Goal: Information Seeking & Learning: Check status

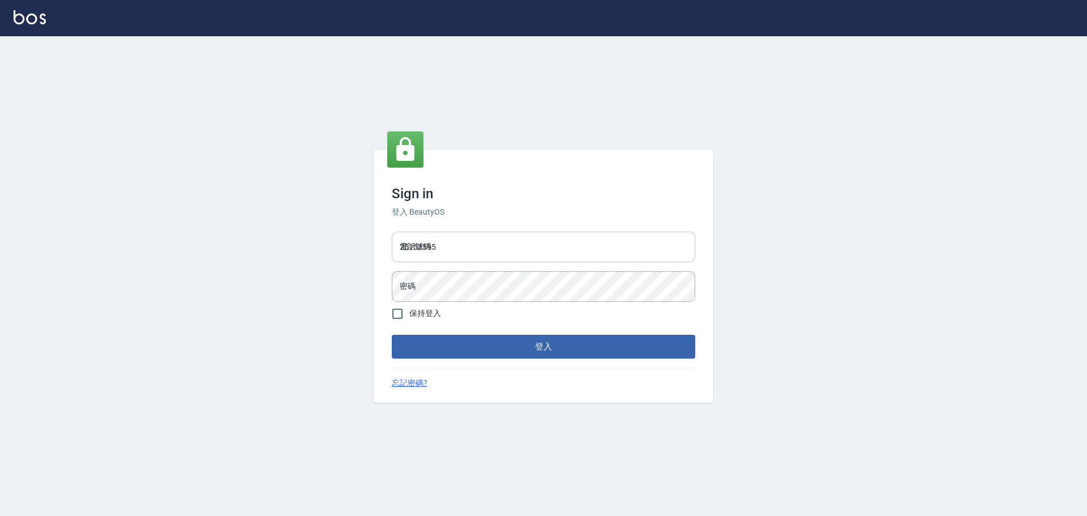
click at [476, 245] on input "25153595" at bounding box center [544, 247] width 304 height 31
type input "9990001234567"
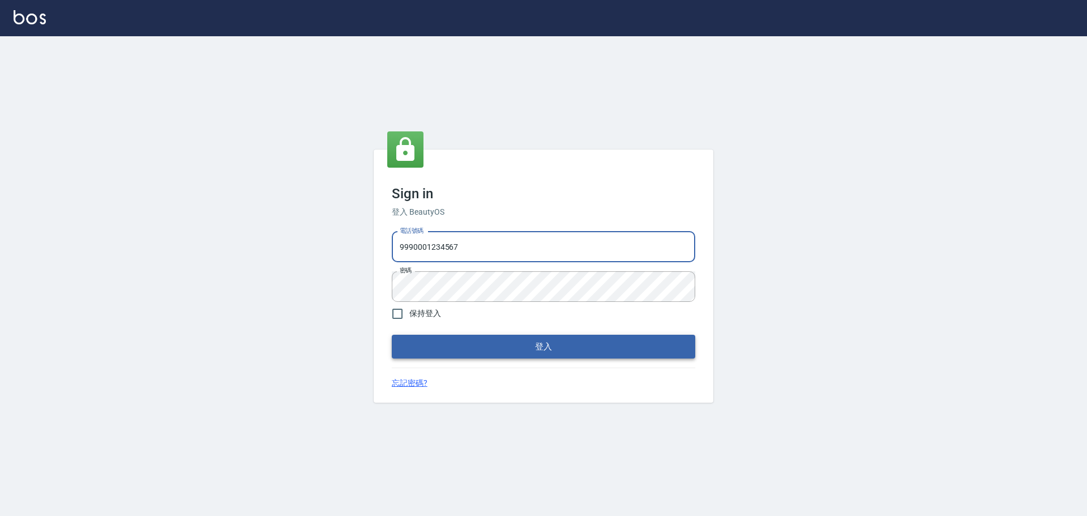
click at [567, 335] on form "電話號碼 [PHONE_NUMBER] 電話號碼 密碼 密碼 保持登入 登入" at bounding box center [544, 292] width 304 height 131
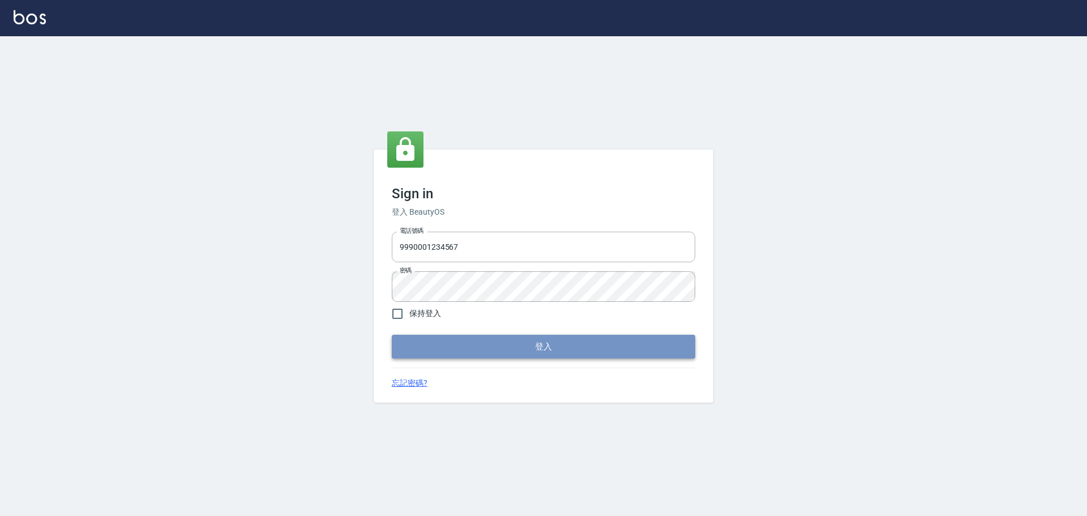
click at [567, 341] on button "登入" at bounding box center [544, 347] width 304 height 24
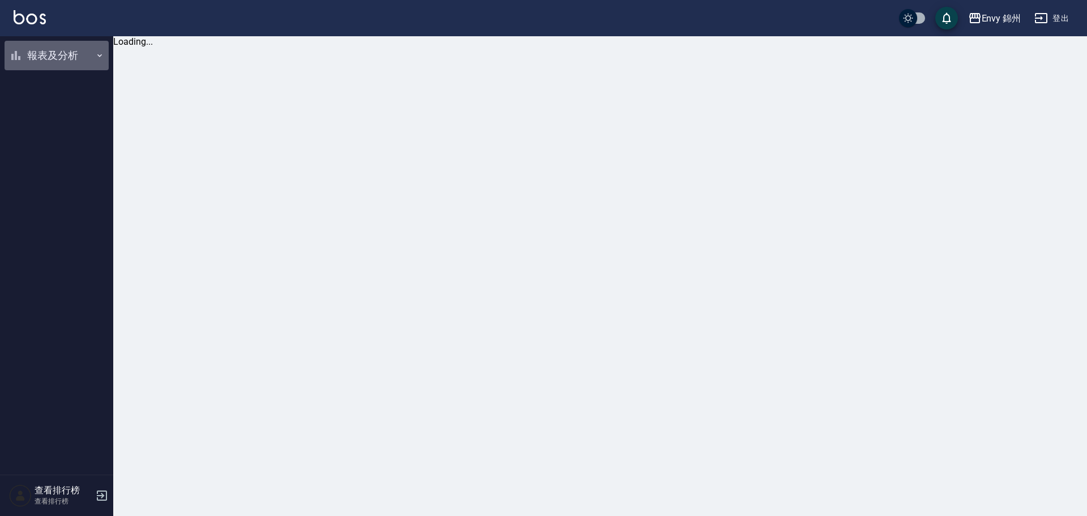
click at [42, 56] on button "報表及分析" at bounding box center [57, 55] width 104 height 29
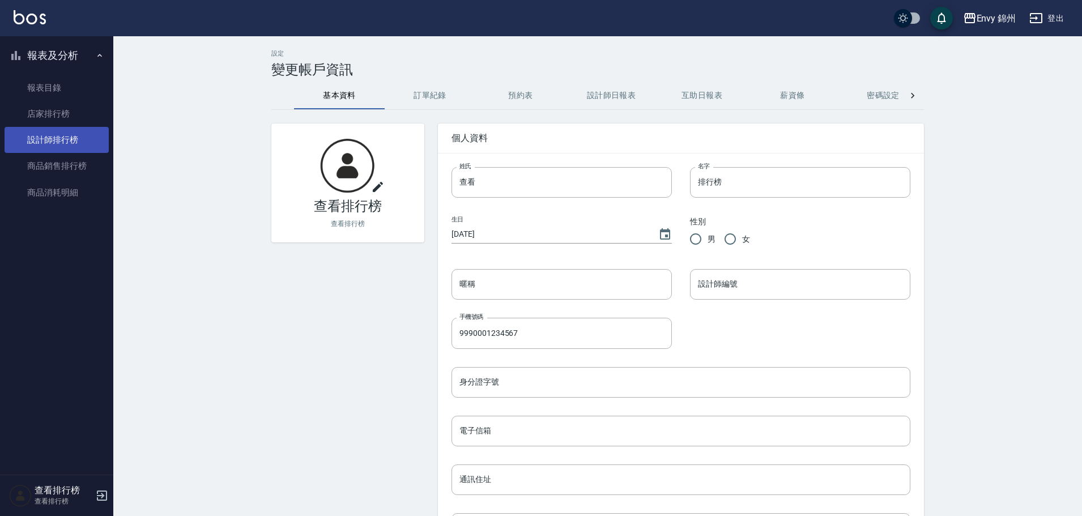
click at [64, 145] on link "設計師排行榜" at bounding box center [57, 140] width 104 height 26
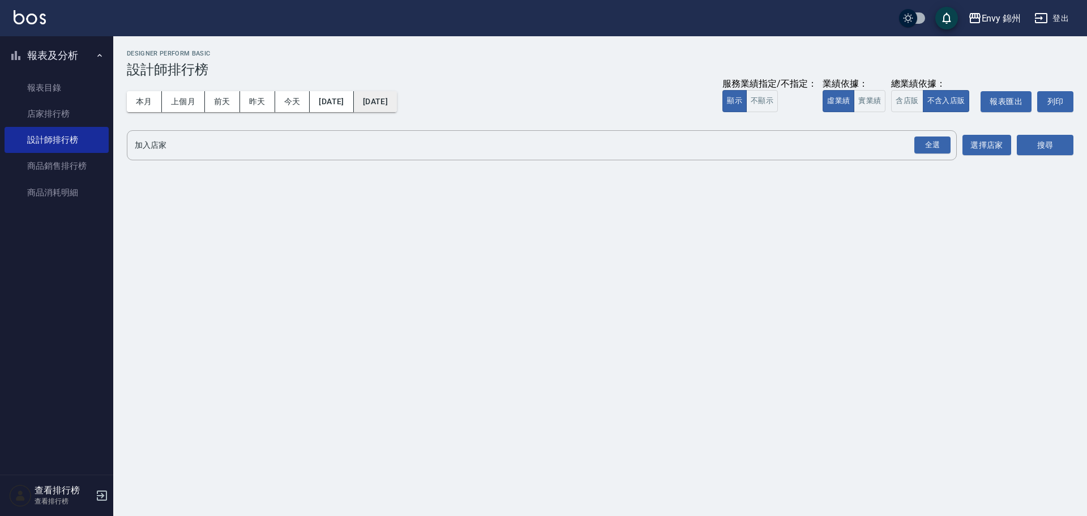
click at [385, 105] on button "2025/09/06" at bounding box center [375, 101] width 43 height 21
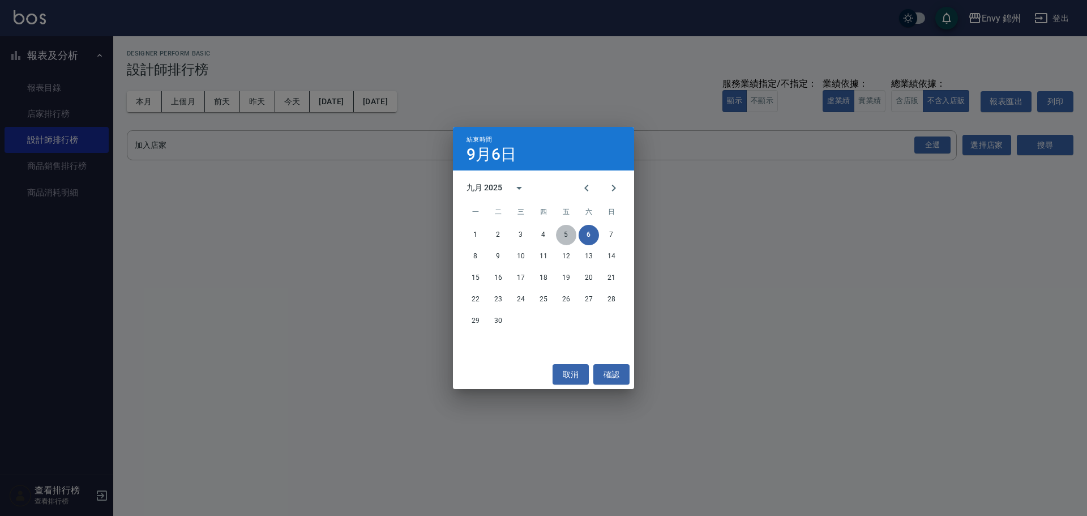
click at [560, 233] on button "5" at bounding box center [566, 235] width 20 height 20
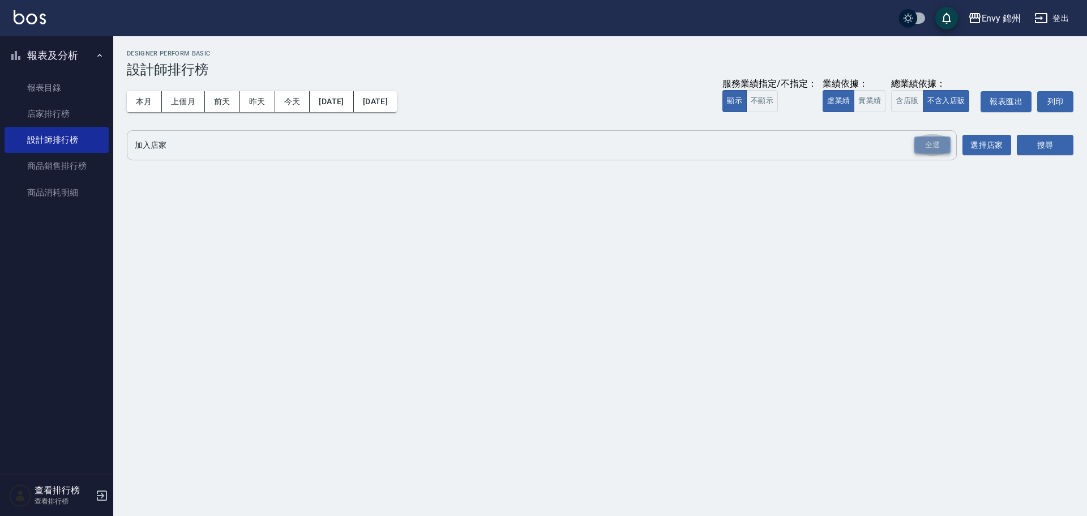
click at [932, 150] on div "全選" at bounding box center [933, 145] width 36 height 18
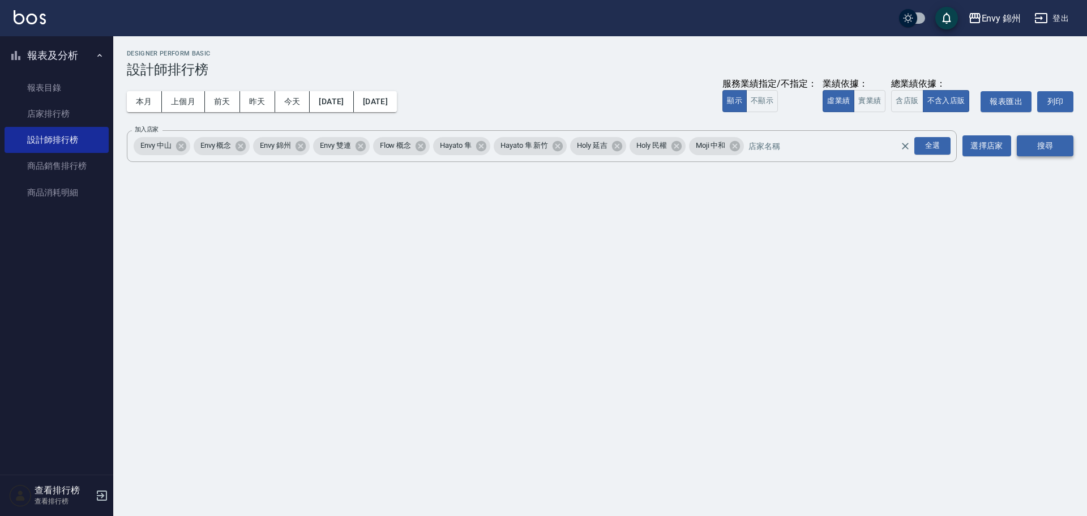
click at [1026, 150] on button "搜尋" at bounding box center [1045, 145] width 57 height 21
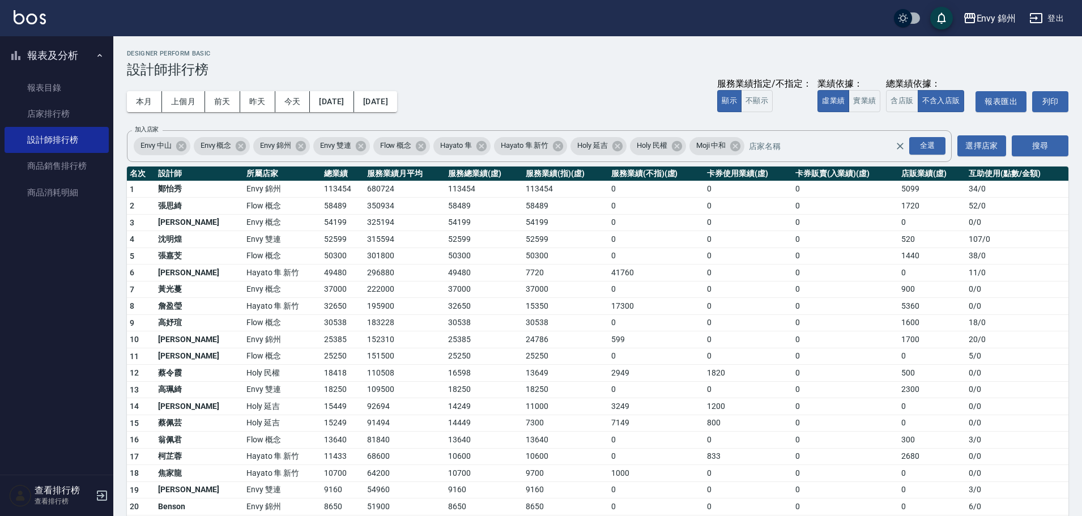
click at [1051, 17] on button "登出" at bounding box center [1047, 18] width 44 height 21
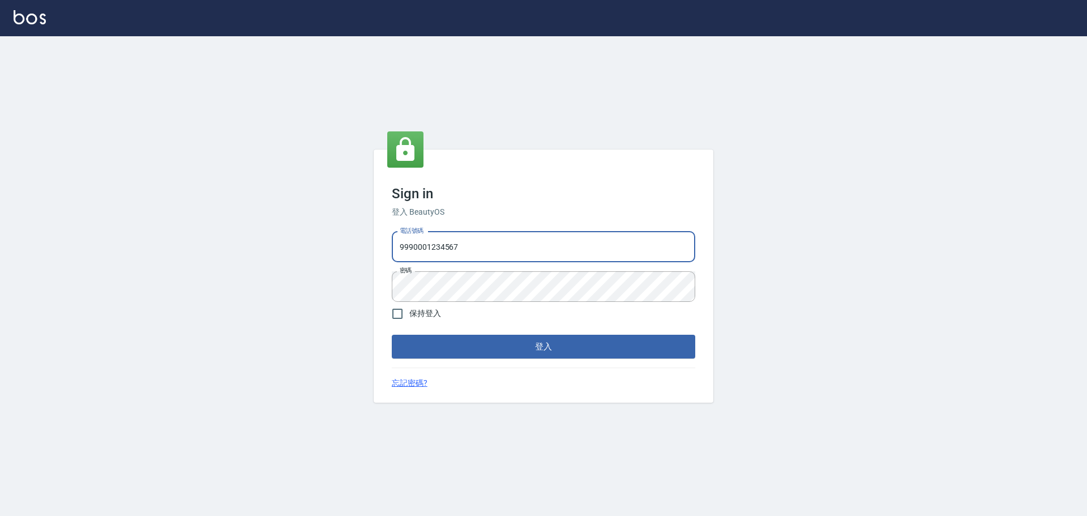
type input "25153595"
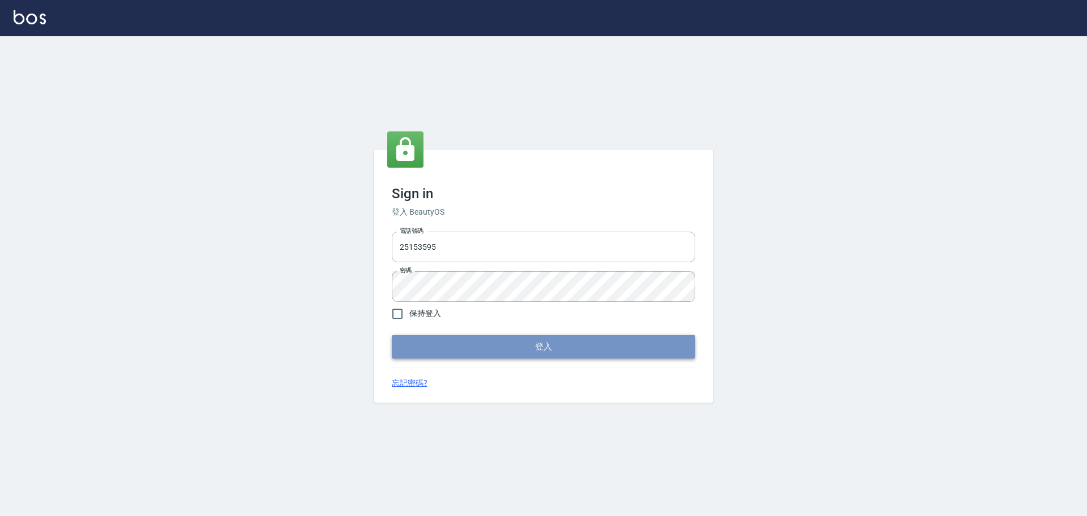
click at [575, 351] on button "登入" at bounding box center [544, 347] width 304 height 24
